Goal: Information Seeking & Learning: Check status

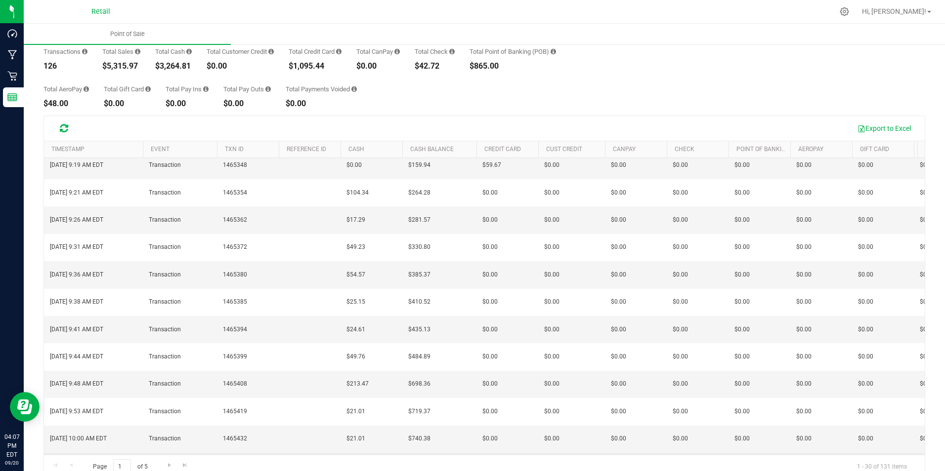
scroll to position [247, 0]
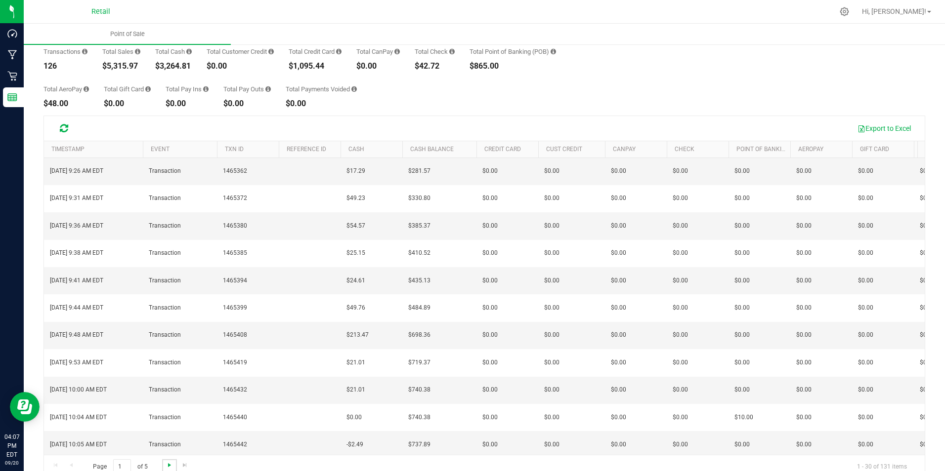
click at [170, 464] on span "Go to the next page" at bounding box center [170, 466] width 8 height 8
click at [168, 465] on span "Go to the next page" at bounding box center [170, 466] width 8 height 8
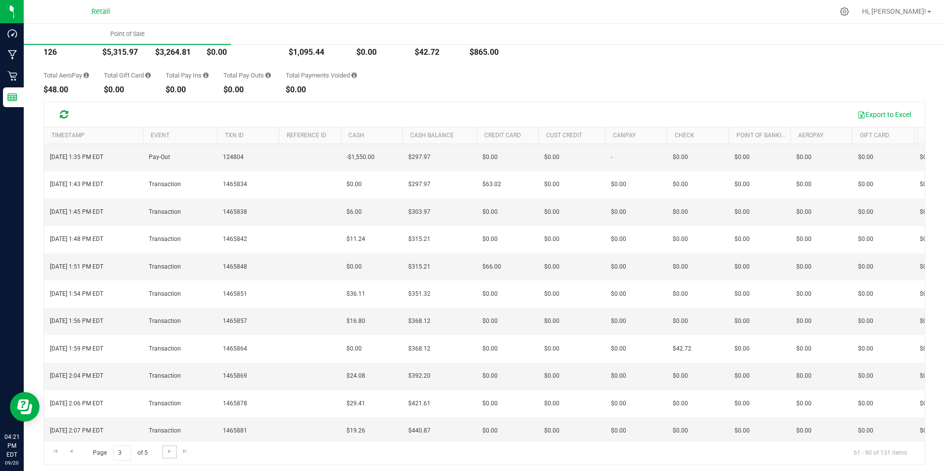
scroll to position [67, 0]
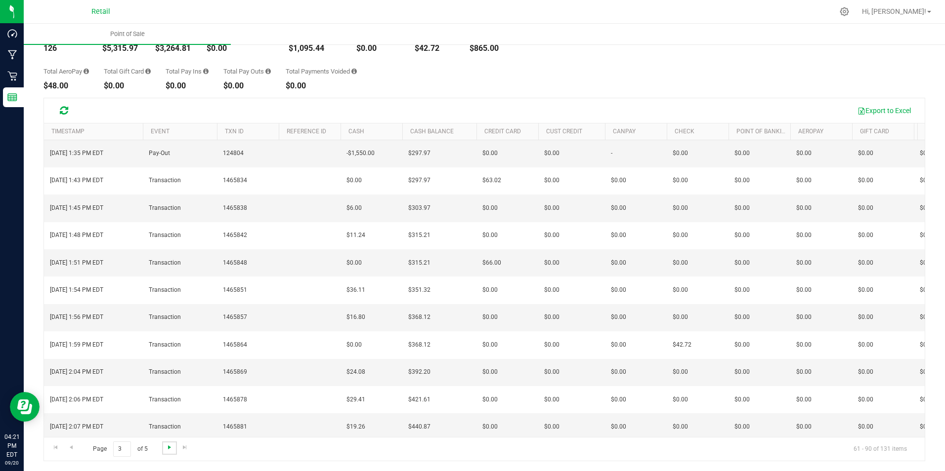
click at [172, 447] on span "Go to the next page" at bounding box center [170, 448] width 8 height 8
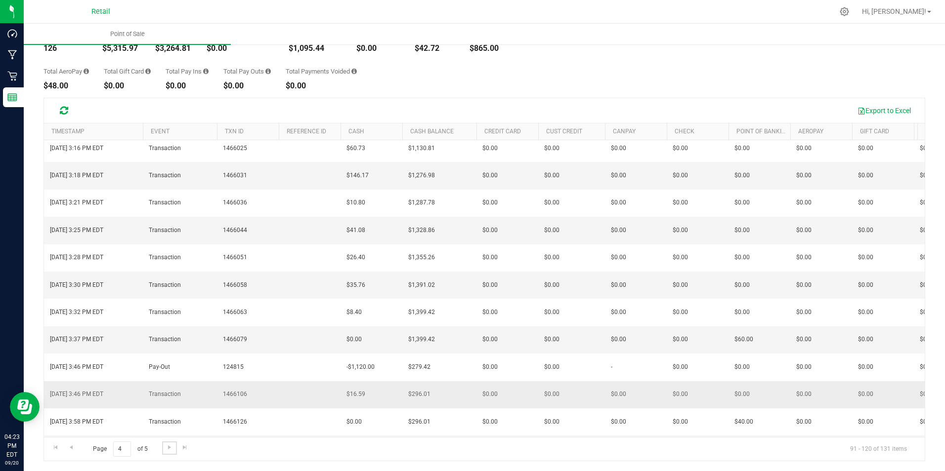
scroll to position [247, 0]
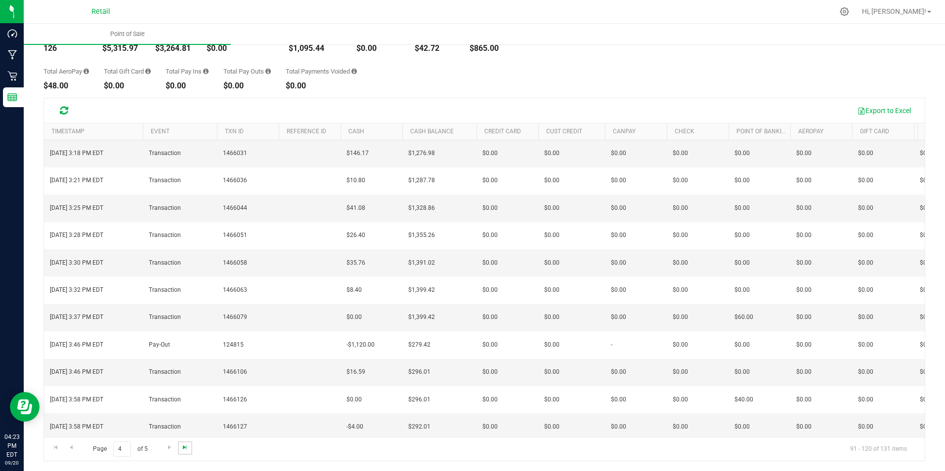
click at [185, 447] on span "Go to the last page" at bounding box center [185, 448] width 8 height 8
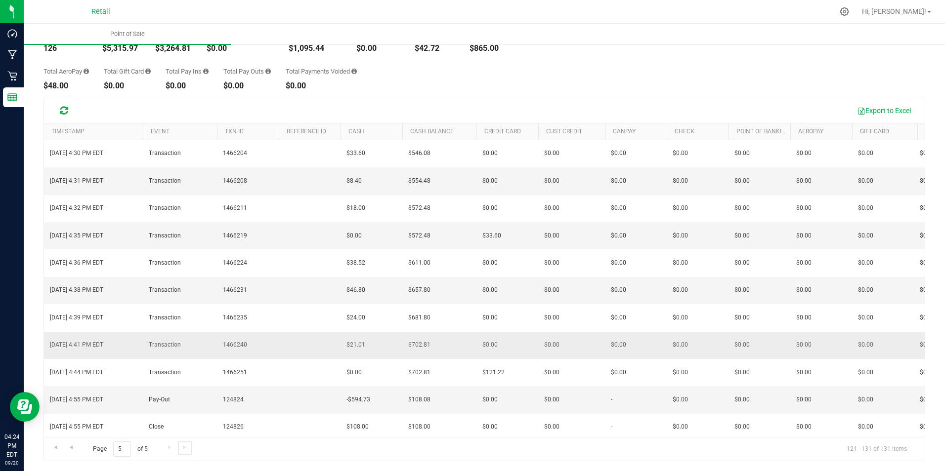
scroll to position [0, 0]
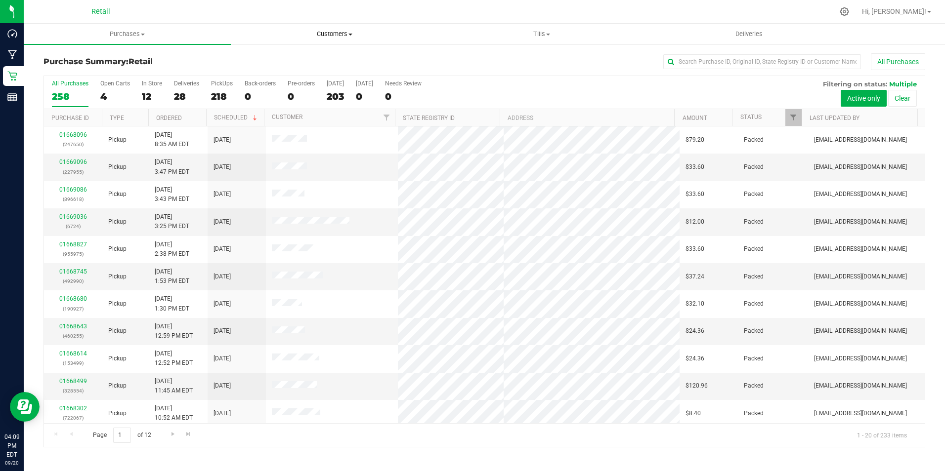
click at [353, 33] on span "Customers" at bounding box center [334, 34] width 206 height 9
click at [281, 62] on span "All customers" at bounding box center [266, 59] width 71 height 8
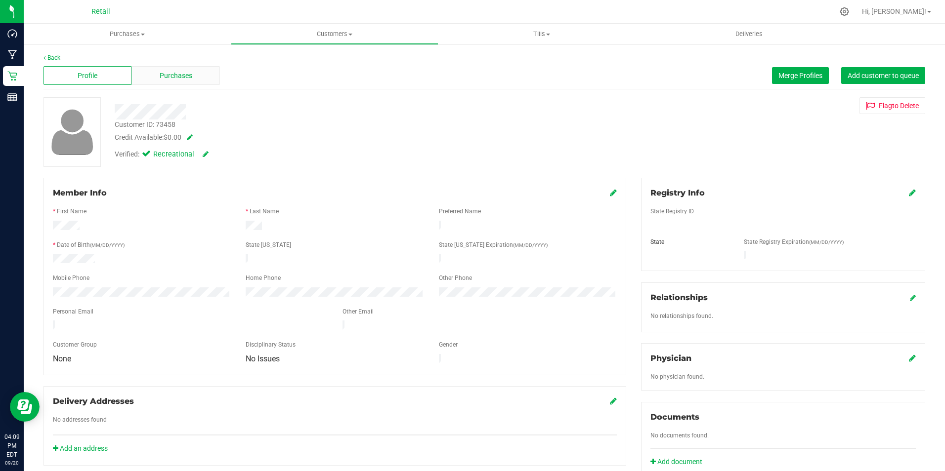
click at [195, 72] on div "Purchases" at bounding box center [175, 75] width 88 height 19
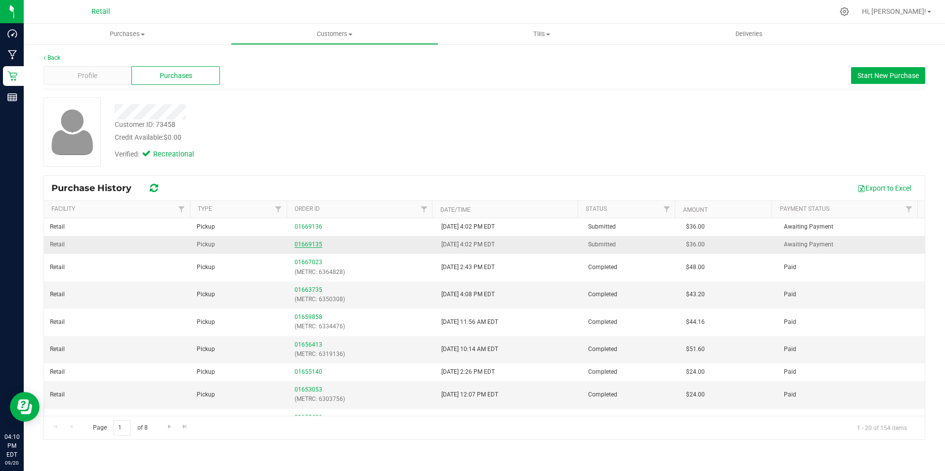
click at [306, 243] on link "01669135" at bounding box center [309, 244] width 28 height 7
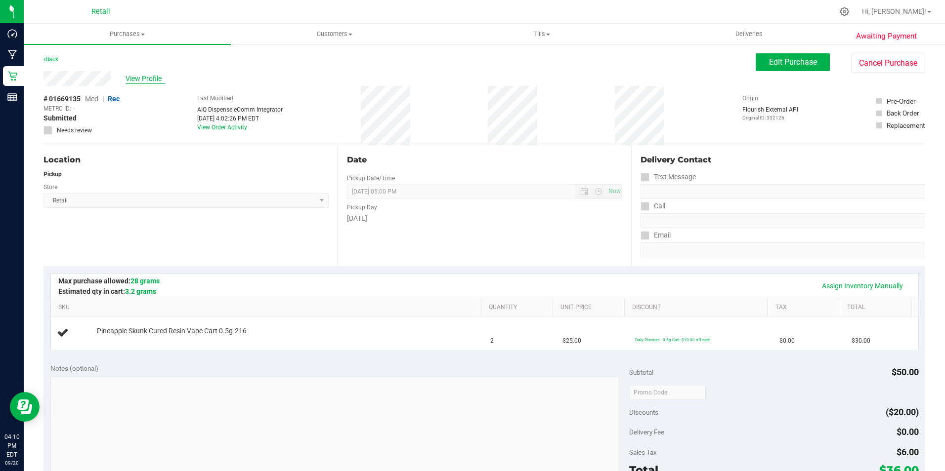
click at [143, 76] on span "View Profile" at bounding box center [146, 79] width 40 height 10
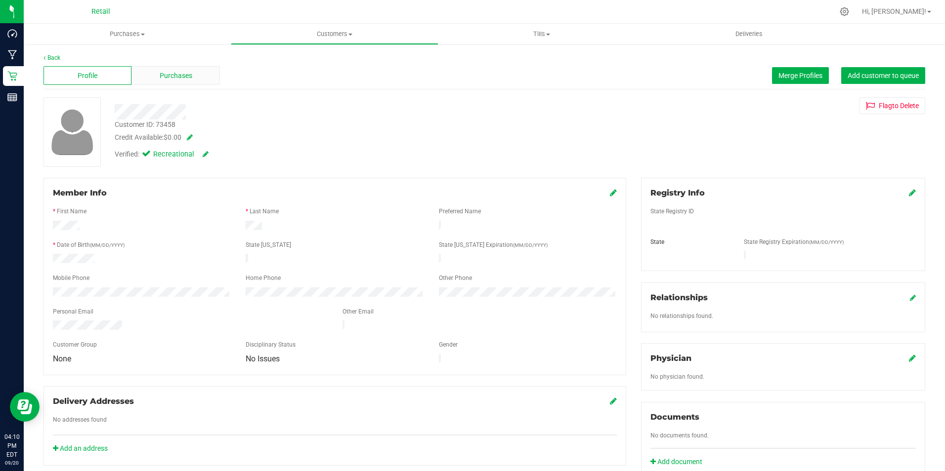
click at [170, 75] on span "Purchases" at bounding box center [176, 76] width 33 height 10
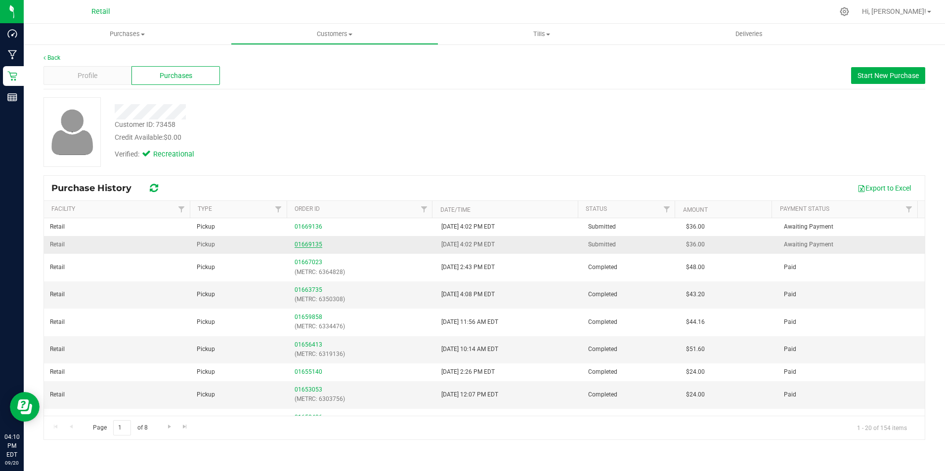
click at [306, 243] on link "01669135" at bounding box center [309, 244] width 28 height 7
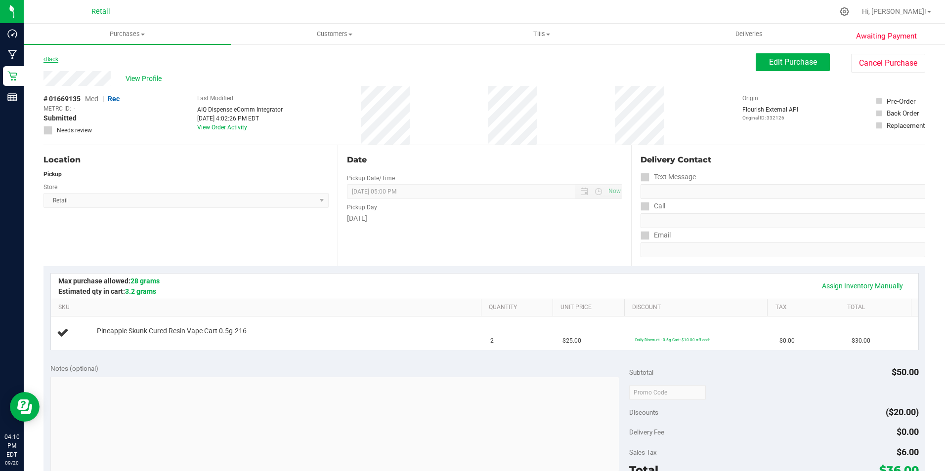
click at [54, 59] on link "Back" at bounding box center [50, 59] width 15 height 7
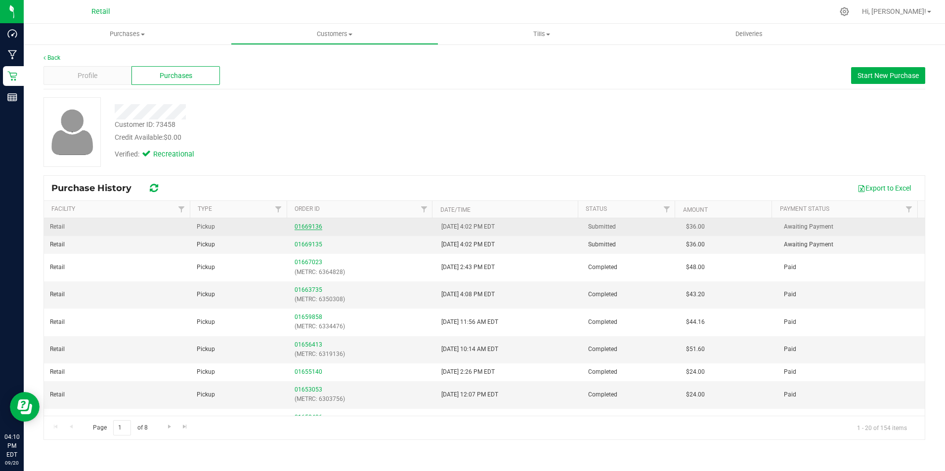
click at [308, 223] on link "01669136" at bounding box center [309, 226] width 28 height 7
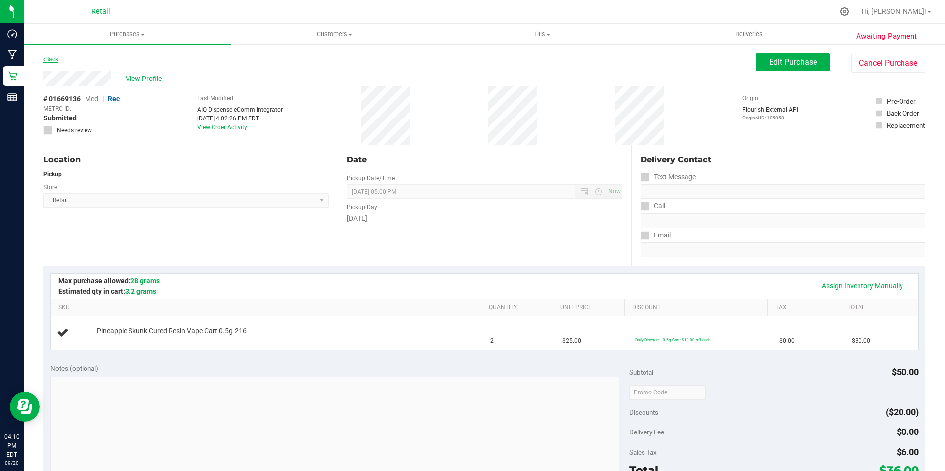
click at [57, 59] on link "Back" at bounding box center [50, 59] width 15 height 7
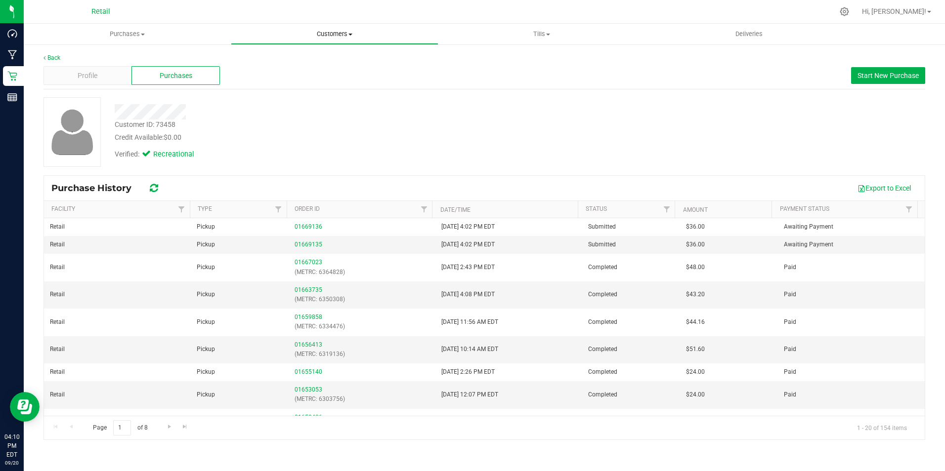
click at [354, 26] on uib-tab-heading "Customers All customers Add a new customer All physicians" at bounding box center [334, 34] width 206 height 20
click at [298, 54] on li "All customers" at bounding box center [334, 60] width 207 height 12
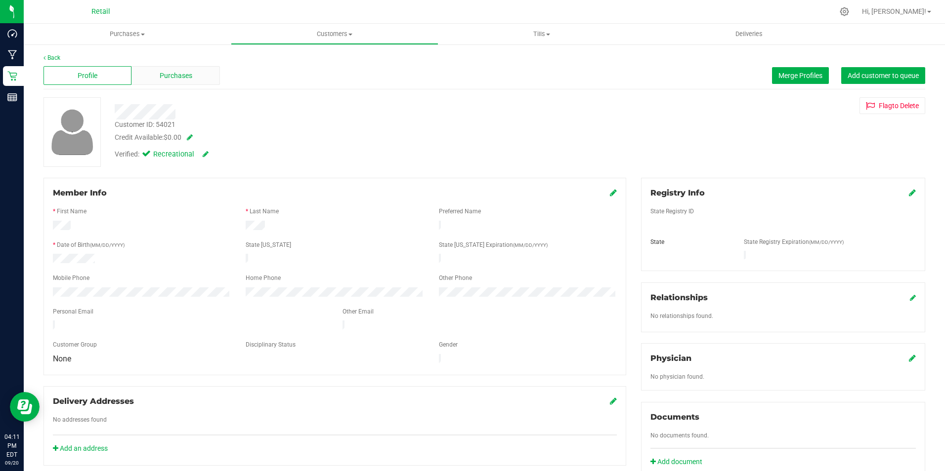
click at [167, 71] on span "Purchases" at bounding box center [176, 76] width 33 height 10
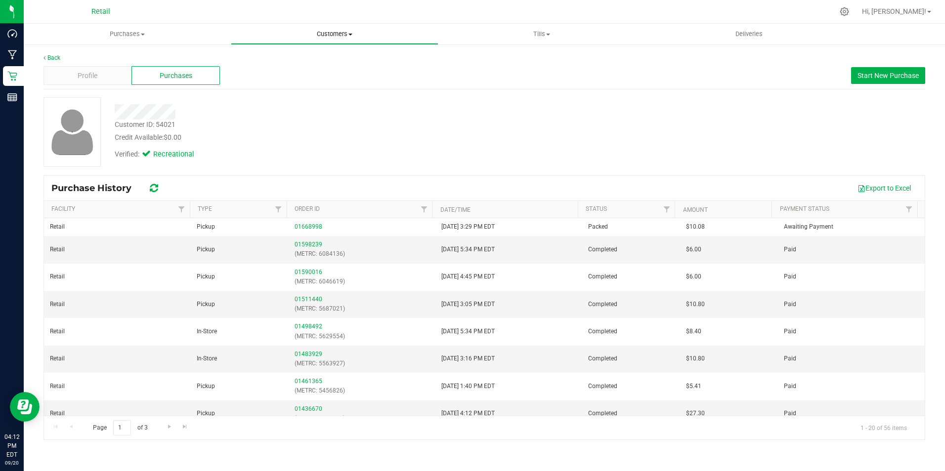
click at [351, 34] on span at bounding box center [350, 35] width 4 height 2
click at [282, 59] on span "All customers" at bounding box center [266, 59] width 71 height 8
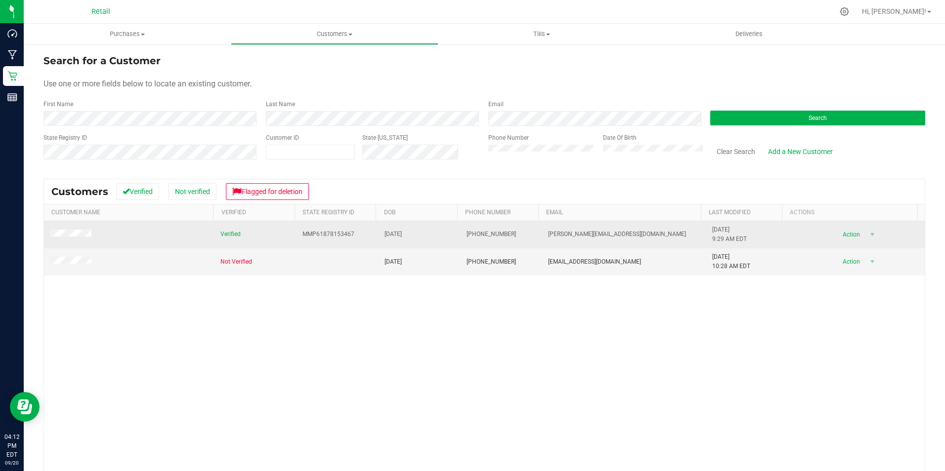
click at [81, 230] on span at bounding box center [72, 235] width 44 height 10
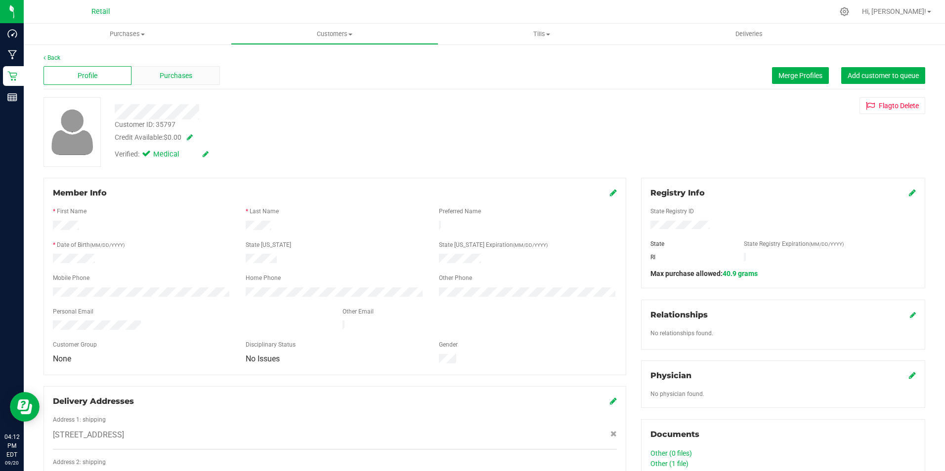
click at [169, 71] on span "Purchases" at bounding box center [176, 76] width 33 height 10
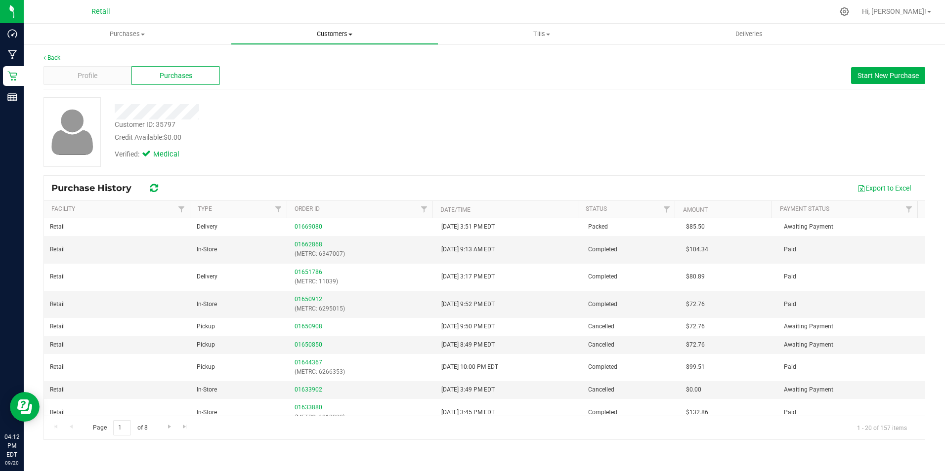
click at [346, 33] on span "Customers" at bounding box center [334, 34] width 206 height 9
click at [292, 60] on span "All customers" at bounding box center [266, 59] width 71 height 8
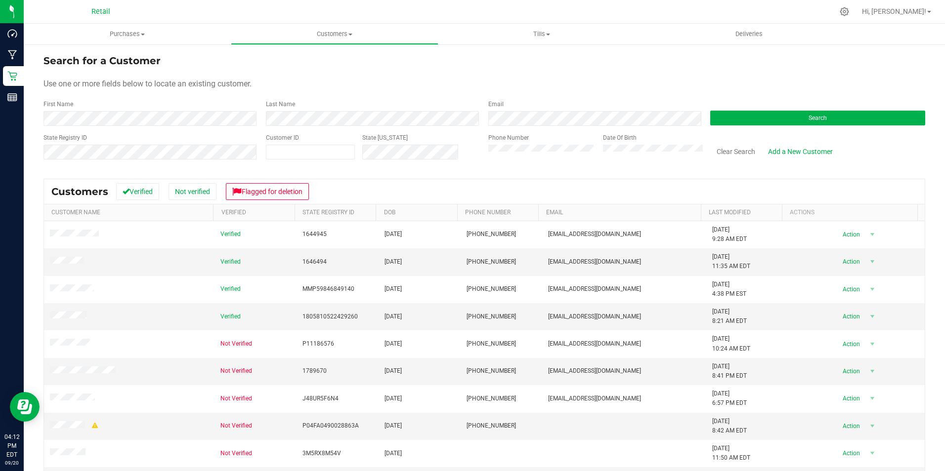
click at [171, 111] on div "First Name" at bounding box center [150, 113] width 215 height 26
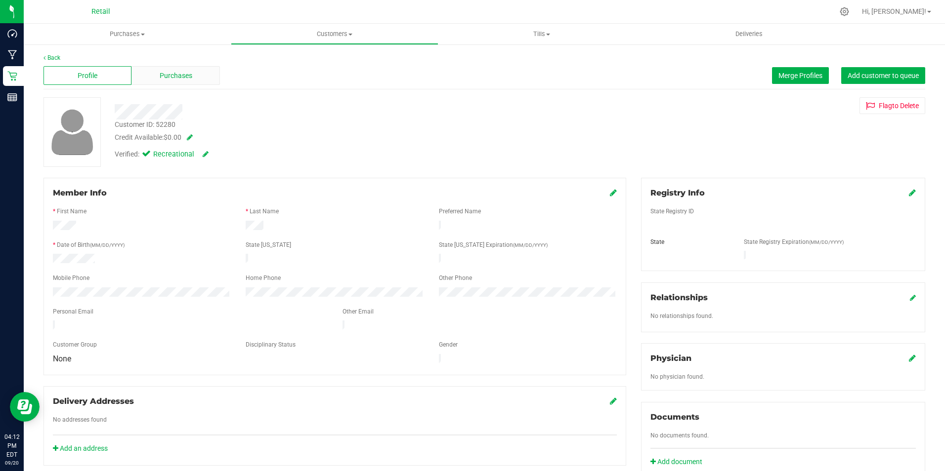
click at [185, 77] on span "Purchases" at bounding box center [176, 76] width 33 height 10
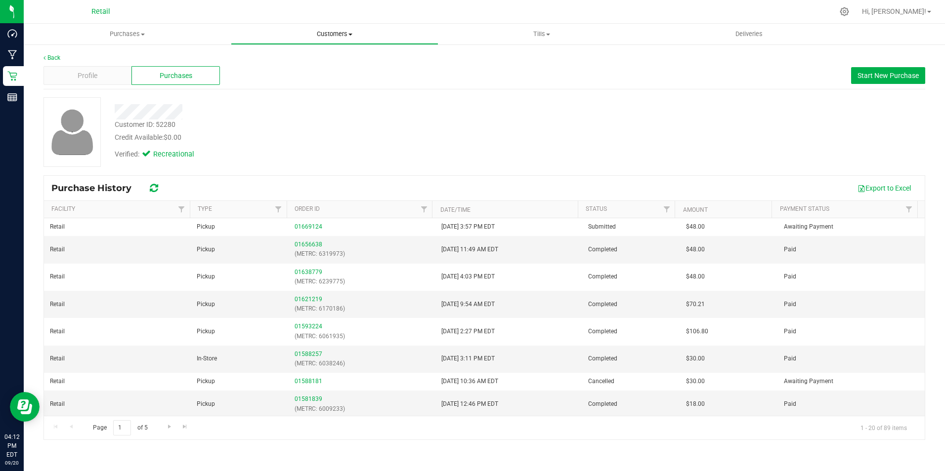
click at [346, 41] on uib-tab-heading "Customers All customers Add a new customer All physicians" at bounding box center [334, 34] width 206 height 20
click at [273, 62] on span "All customers" at bounding box center [266, 59] width 71 height 8
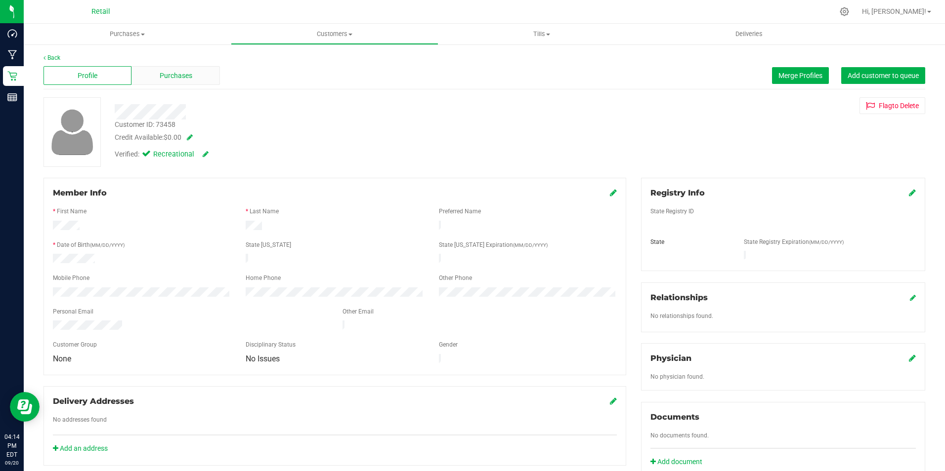
click at [156, 73] on div "Purchases" at bounding box center [175, 75] width 88 height 19
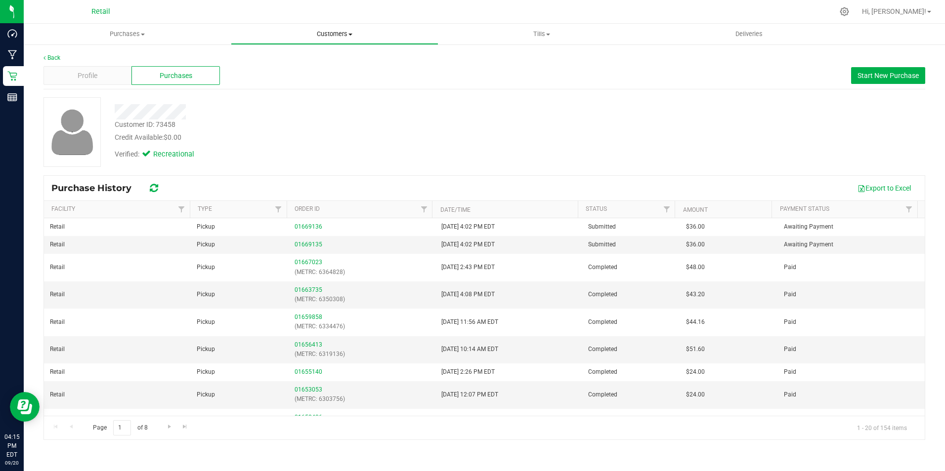
click at [341, 35] on span "Customers" at bounding box center [334, 34] width 206 height 9
click at [295, 63] on span "All customers" at bounding box center [266, 59] width 71 height 8
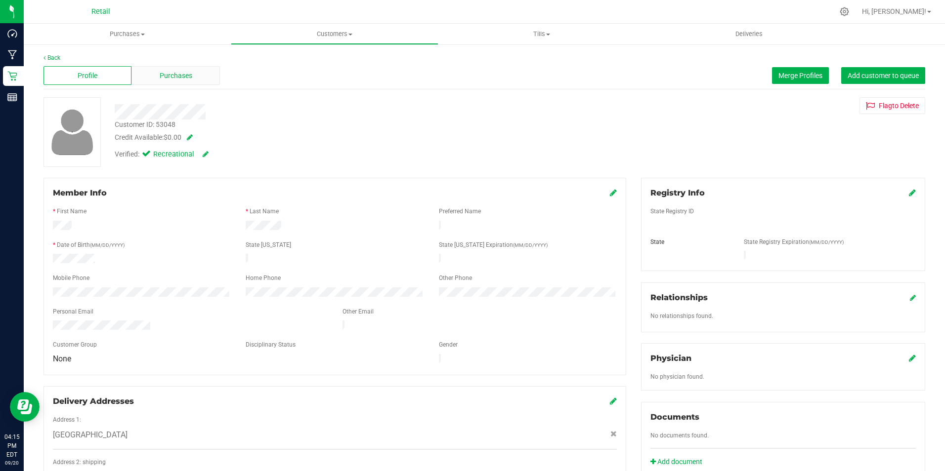
click at [161, 73] on span "Purchases" at bounding box center [176, 76] width 33 height 10
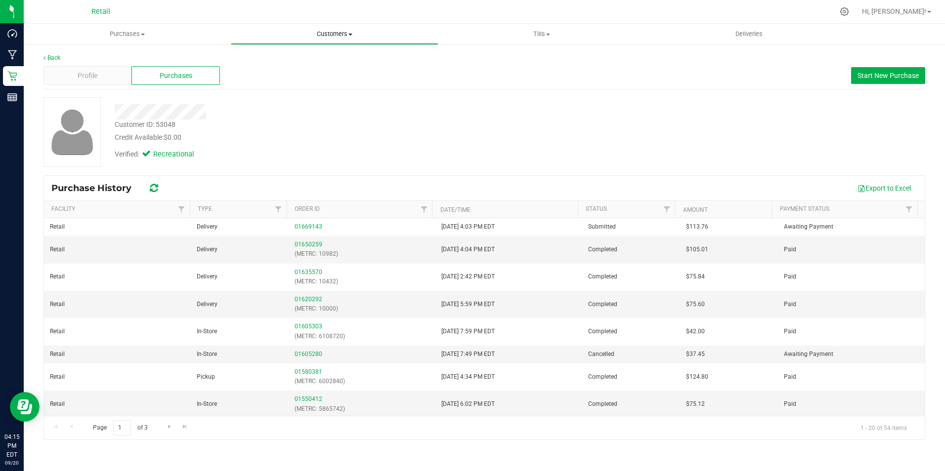
click at [342, 32] on span "Customers" at bounding box center [334, 34] width 206 height 9
click at [296, 54] on li "All customers" at bounding box center [334, 60] width 207 height 12
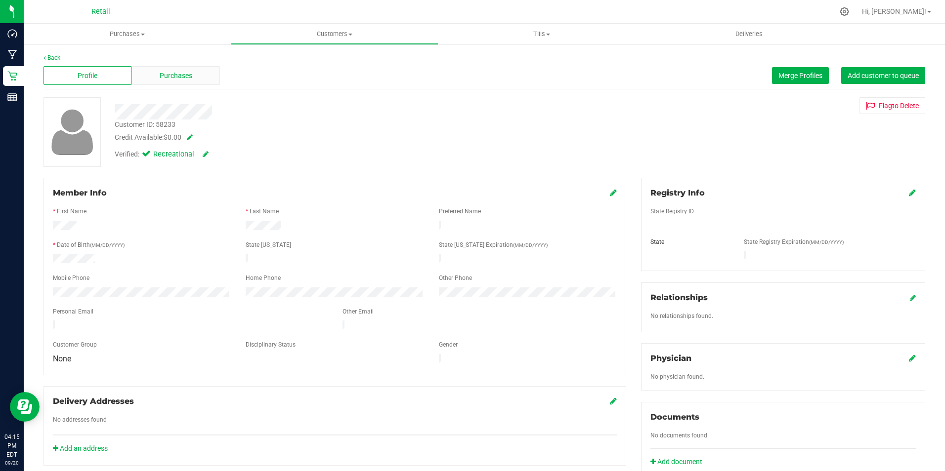
click at [196, 75] on div "Purchases" at bounding box center [175, 75] width 88 height 19
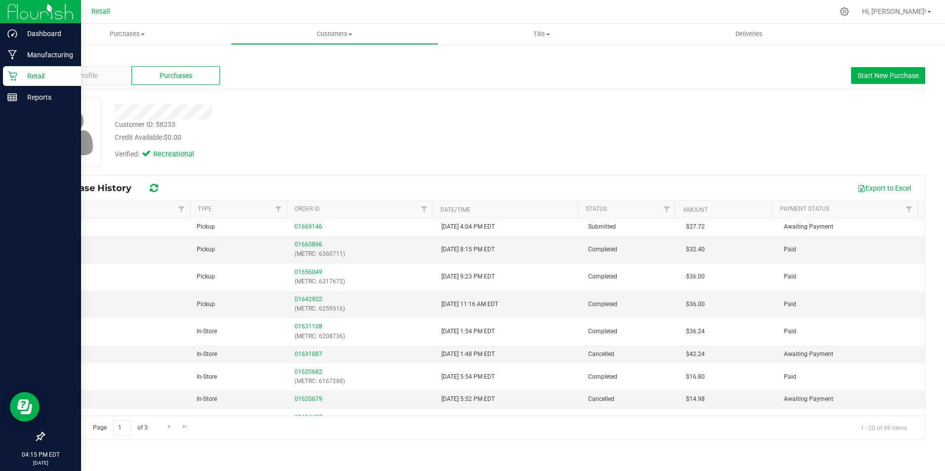
click at [48, 79] on p "Retail" at bounding box center [46, 76] width 59 height 12
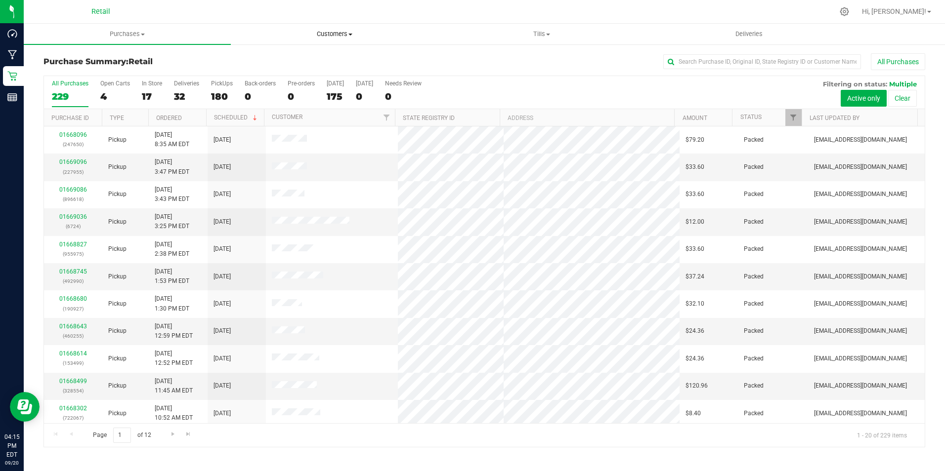
click at [337, 34] on span "Customers" at bounding box center [334, 34] width 206 height 9
click at [287, 55] on span "All customers" at bounding box center [266, 59] width 71 height 8
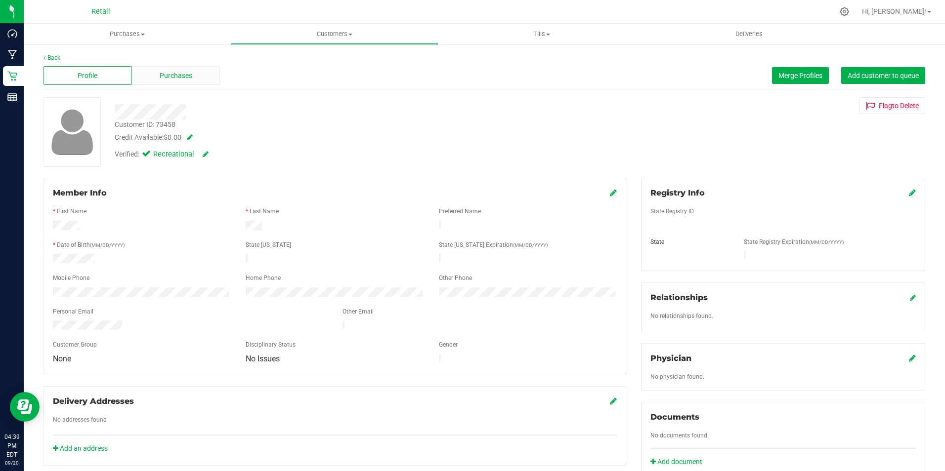
click at [196, 74] on div "Purchases" at bounding box center [175, 75] width 88 height 19
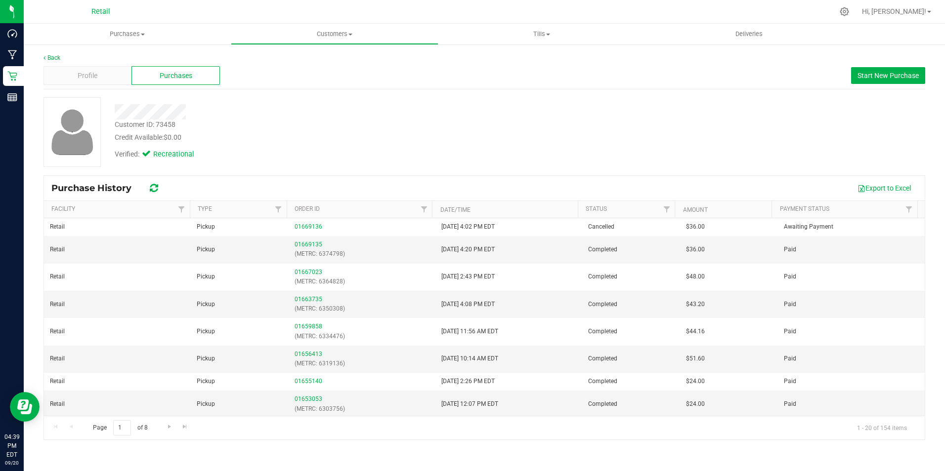
click at [142, 75] on div "Purchases" at bounding box center [175, 75] width 88 height 19
click at [320, 33] on span "Customers" at bounding box center [334, 34] width 206 height 9
click at [295, 62] on span "All customers" at bounding box center [266, 59] width 71 height 8
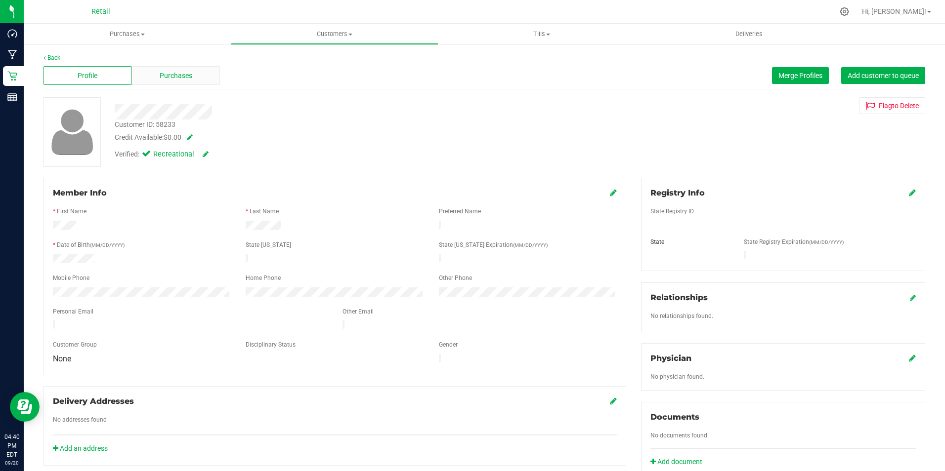
click at [171, 70] on div "Purchases" at bounding box center [175, 75] width 88 height 19
